Goal: Information Seeking & Learning: Learn about a topic

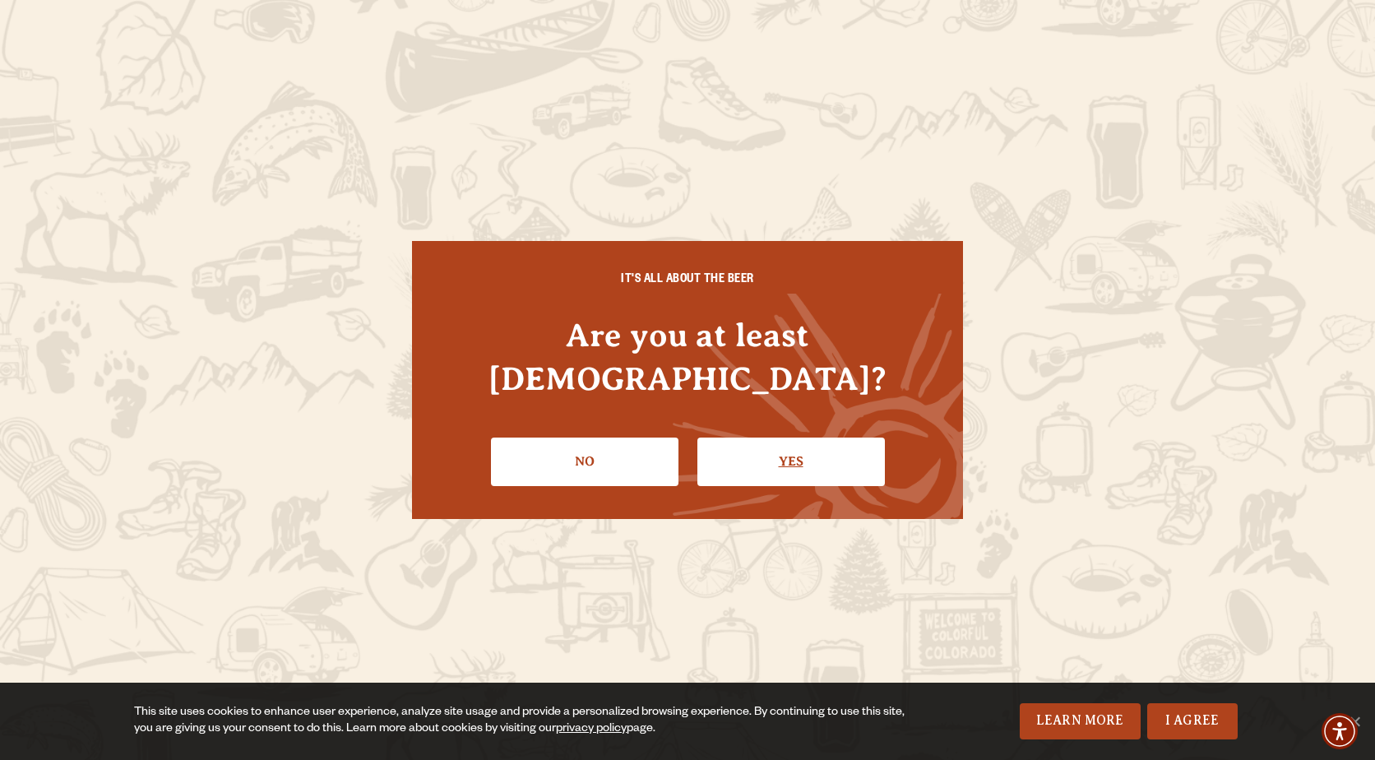
click at [780, 442] on link "Yes" at bounding box center [791, 462] width 188 height 48
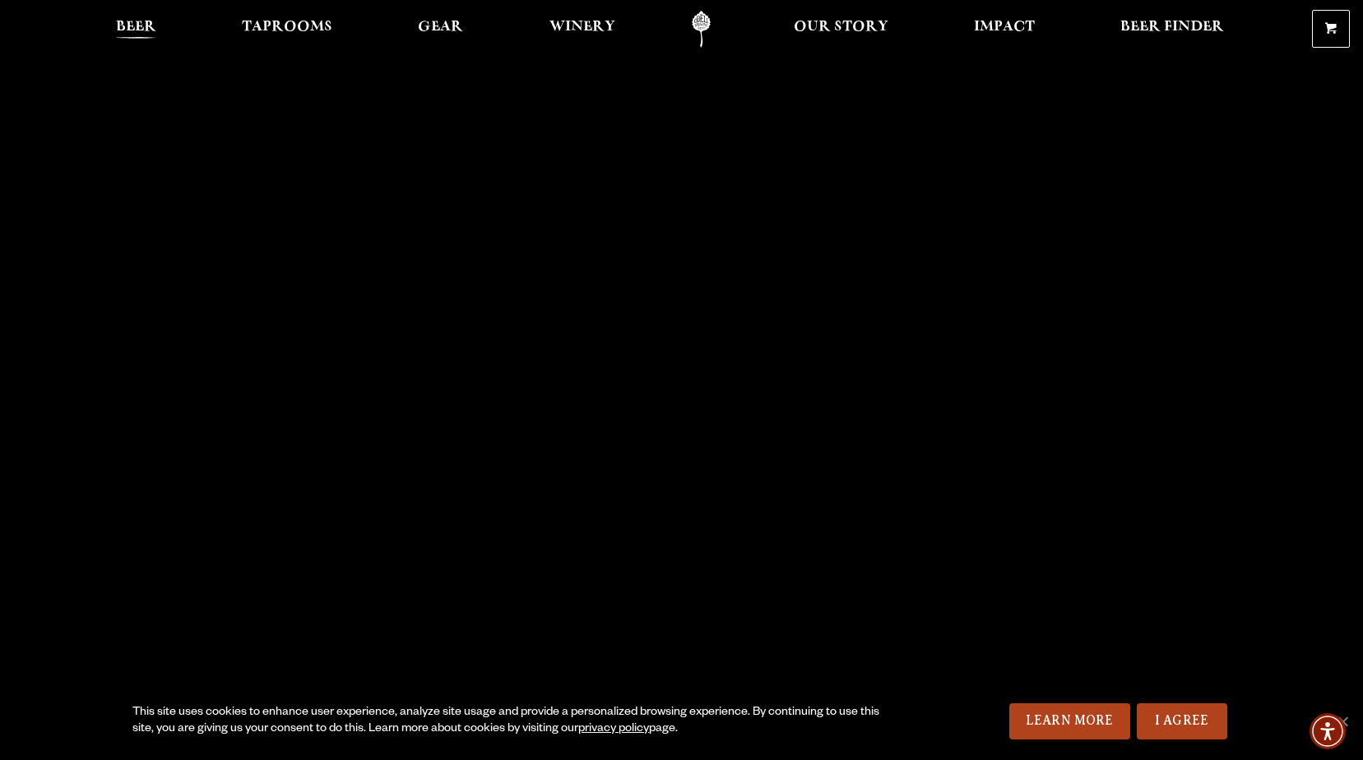
click at [137, 25] on span "Beer" at bounding box center [136, 27] width 40 height 13
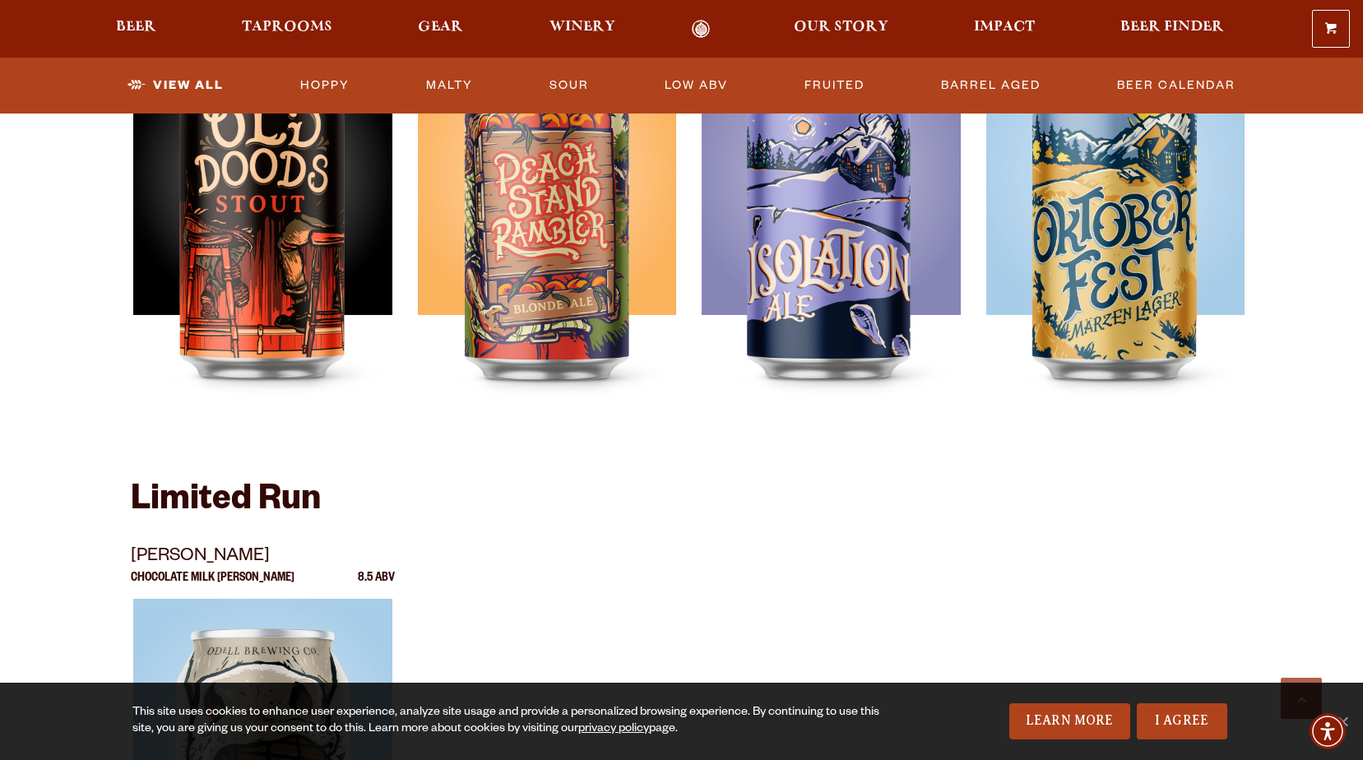
scroll to position [2497, 0]
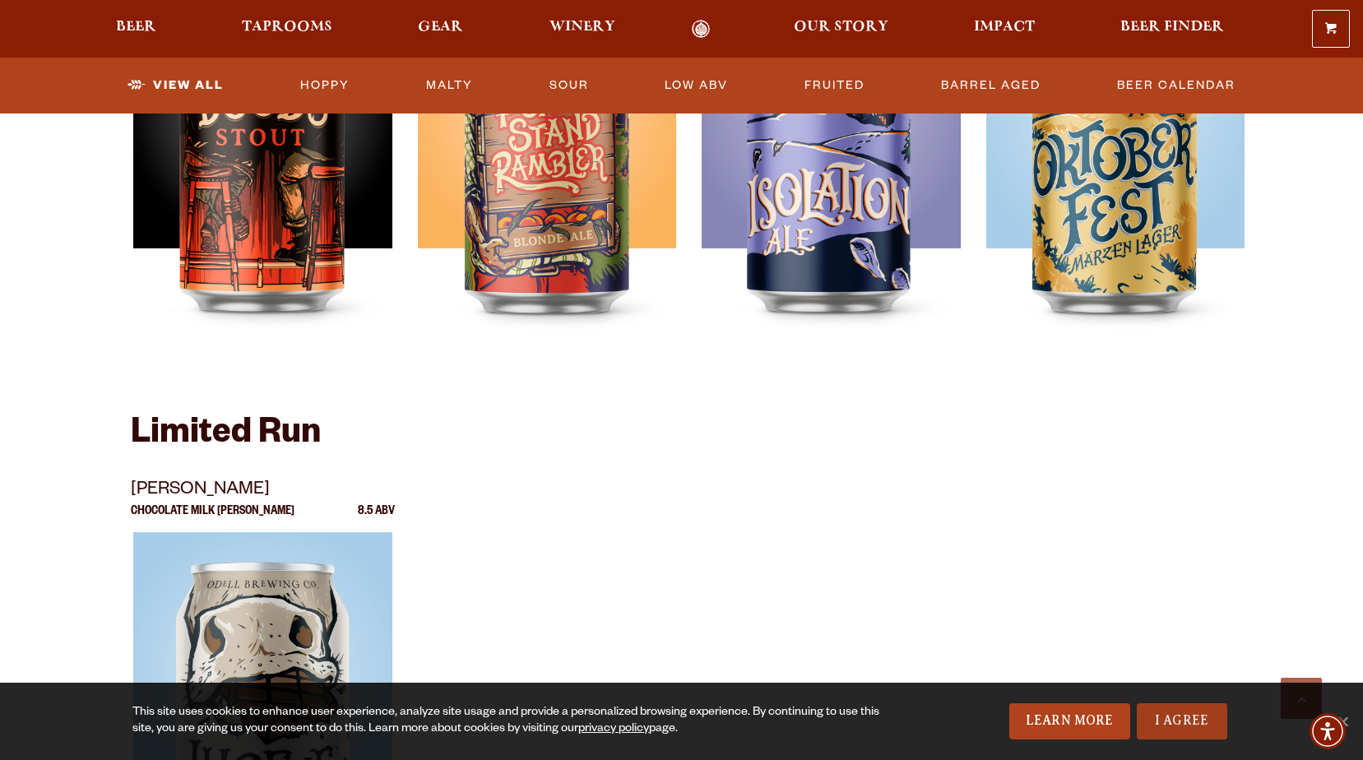
click at [1168, 729] on link "I Agree" at bounding box center [1182, 721] width 90 height 36
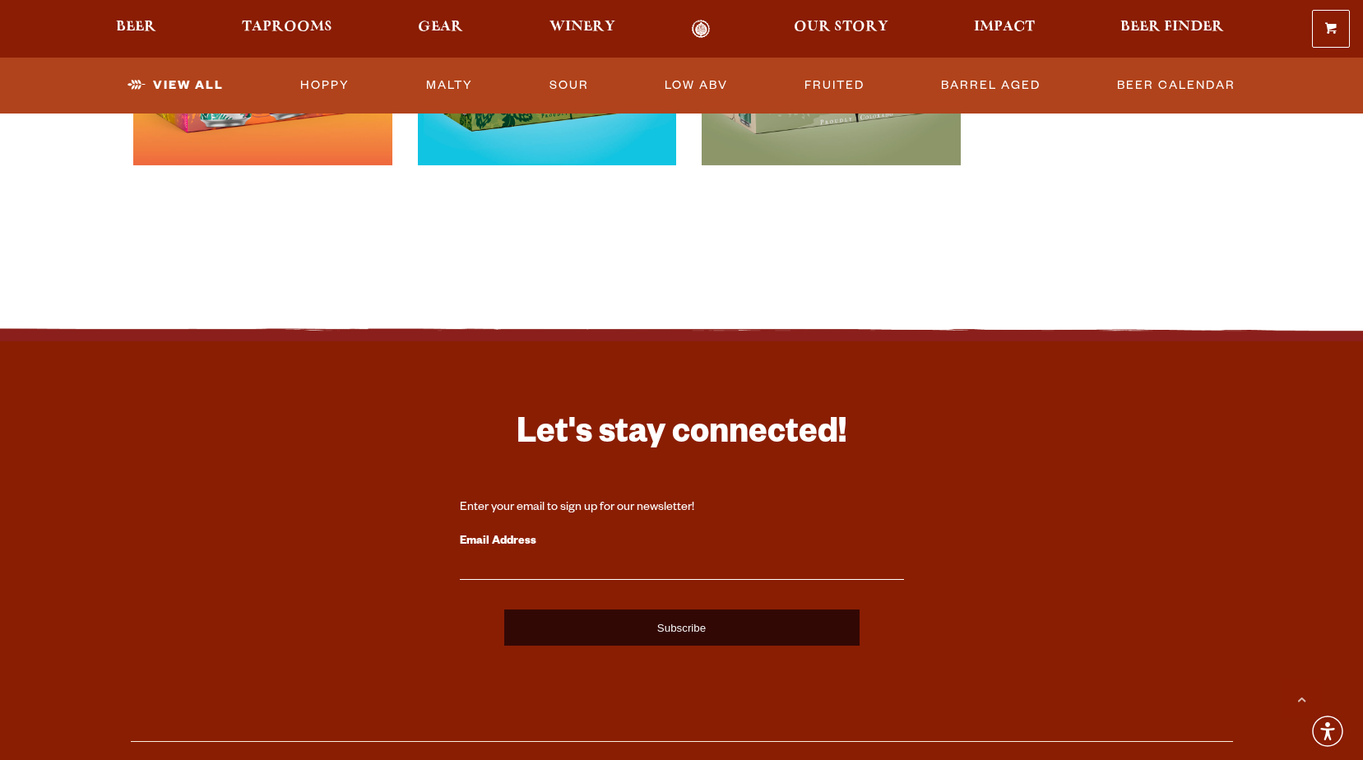
scroll to position [0, 0]
